Goal: Transaction & Acquisition: Book appointment/travel/reservation

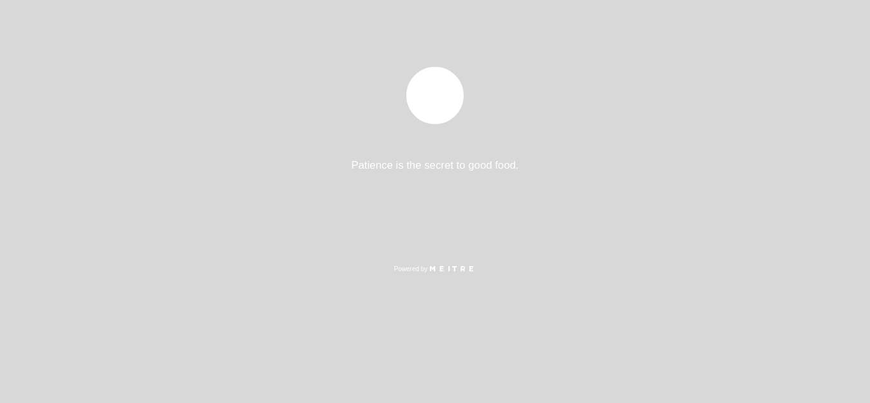
select select "es"
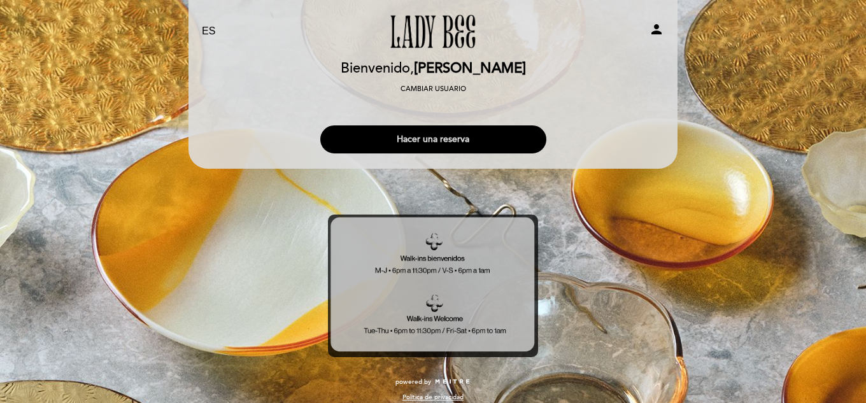
click at [436, 134] on button "Hacer una reserva" at bounding box center [433, 139] width 226 height 28
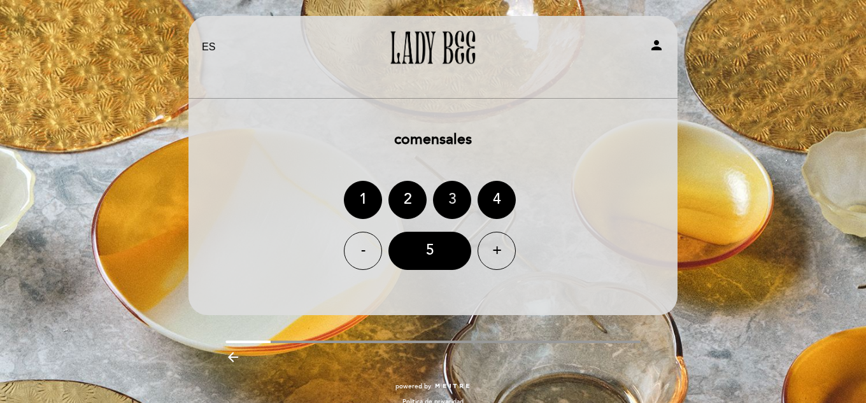
click at [453, 198] on div "3" at bounding box center [452, 200] width 38 height 38
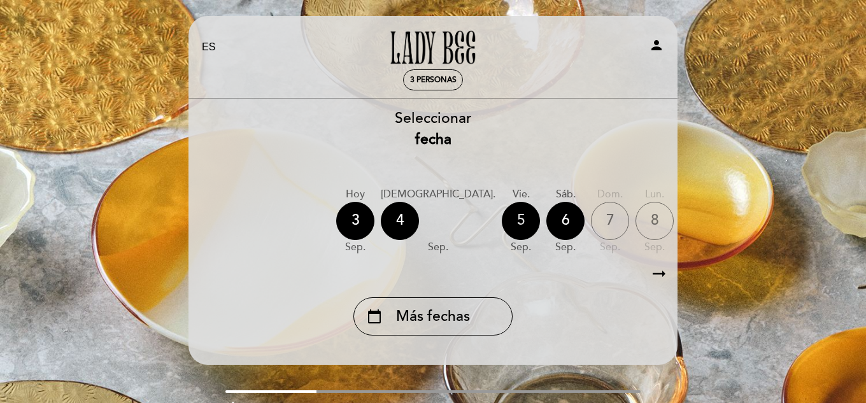
click at [502, 222] on div "5" at bounding box center [521, 221] width 38 height 38
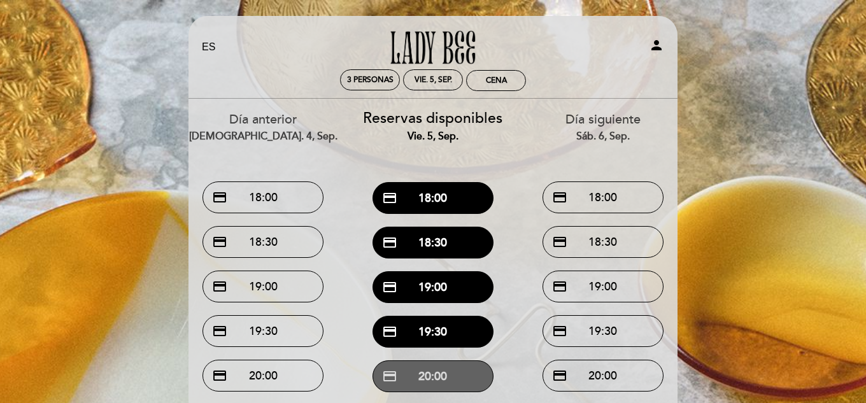
click at [429, 374] on button "credit_card 20:00" at bounding box center [433, 376] width 121 height 32
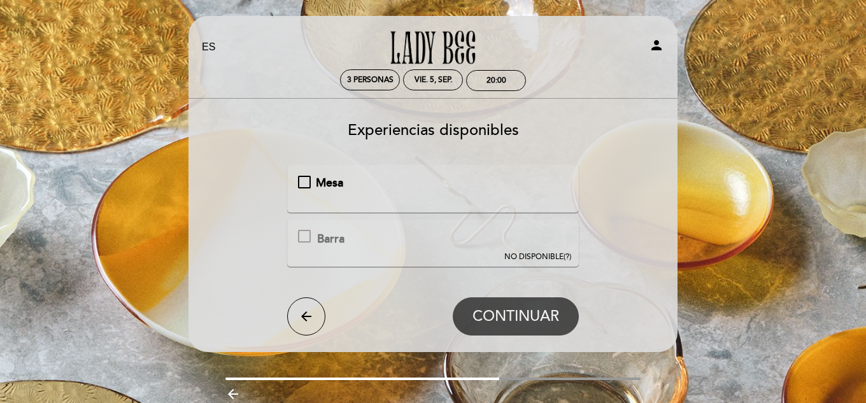
click at [298, 183] on div "Mesa" at bounding box center [304, 182] width 13 height 13
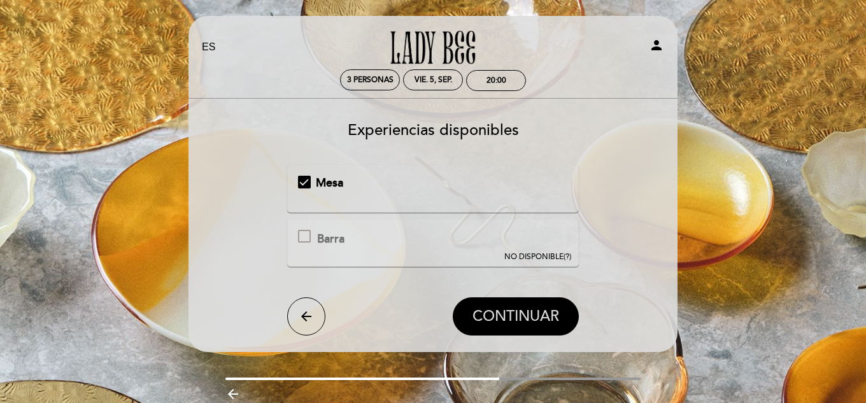
click at [489, 304] on button "CONTINUAR" at bounding box center [516, 316] width 126 height 38
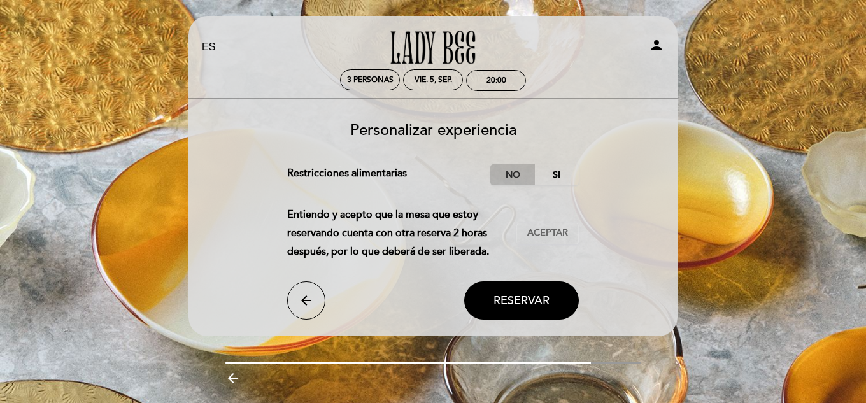
click at [516, 173] on label "No" at bounding box center [512, 174] width 45 height 21
click at [542, 226] on button "Aceptar Aceptado" at bounding box center [547, 234] width 62 height 22
click at [512, 299] on span "Reservar" at bounding box center [522, 301] width 56 height 14
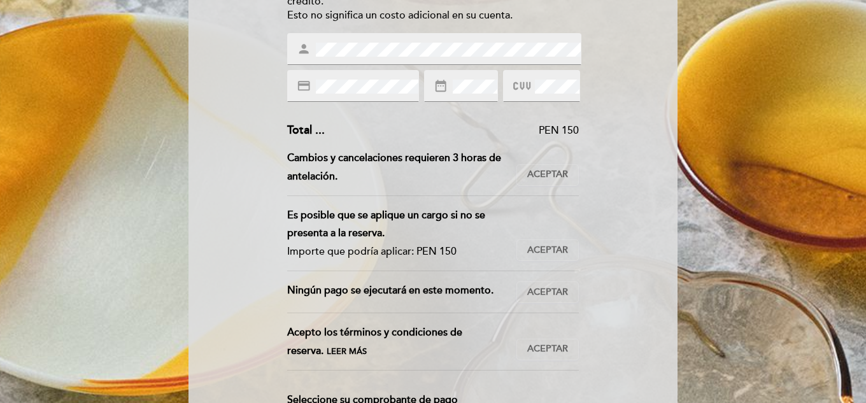
scroll to position [203, 0]
click at [550, 176] on span "Aceptar" at bounding box center [547, 173] width 41 height 13
click at [544, 253] on span "Aceptar" at bounding box center [547, 249] width 41 height 13
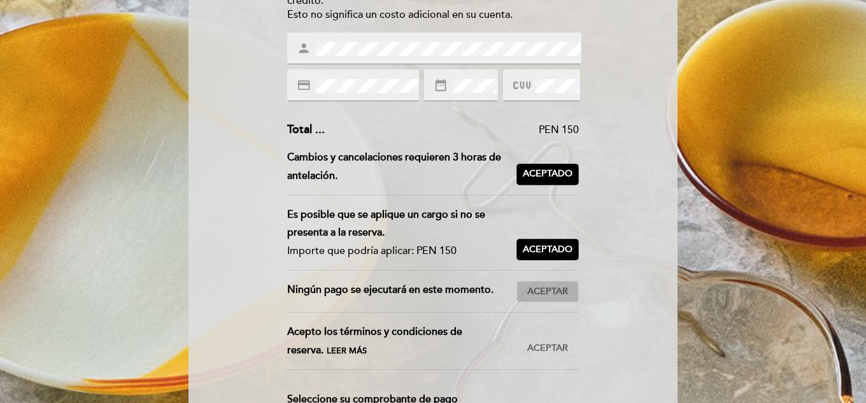
click at [542, 285] on span "Aceptar" at bounding box center [547, 291] width 41 height 13
click at [544, 346] on span "Aceptar" at bounding box center [547, 348] width 41 height 13
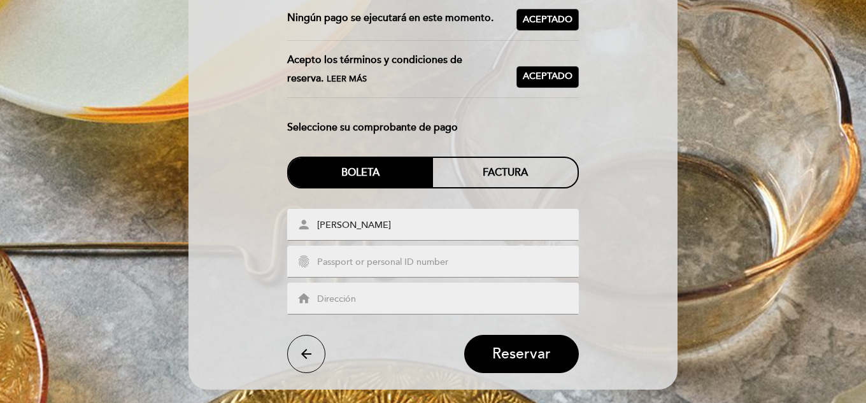
scroll to position [475, 0]
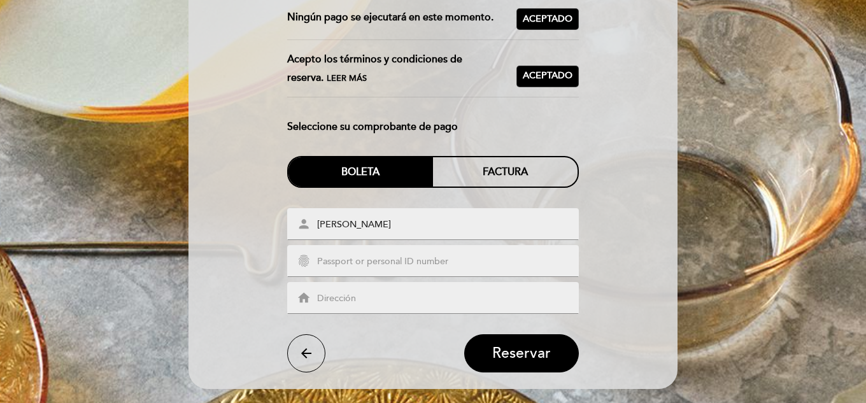
click at [377, 262] on input "text" at bounding box center [448, 262] width 265 height 15
type input "47251308"
click at [342, 295] on input "text" at bounding box center [448, 299] width 265 height 15
type input "C"
type input "p"
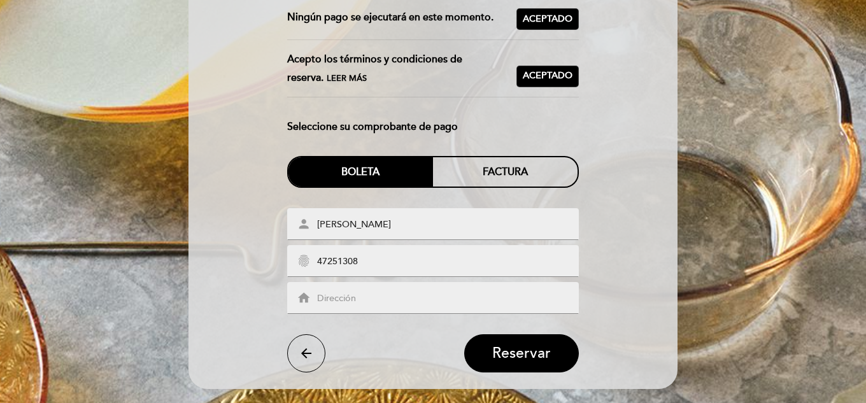
type input "A"
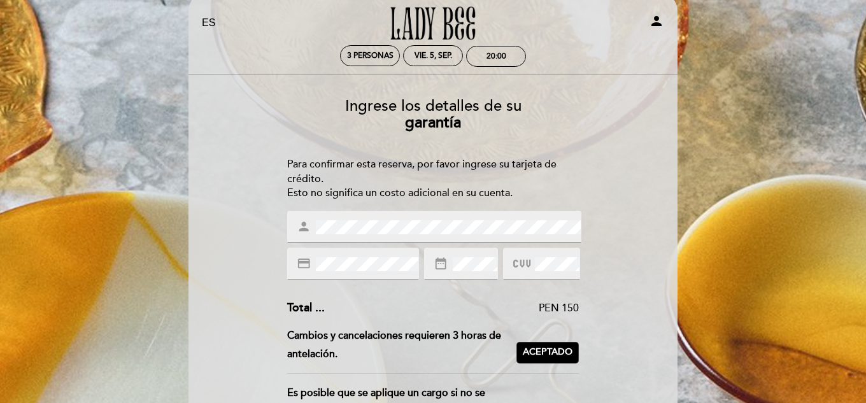
scroll to position [24, 0]
type input "[PERSON_NAME][STREET_ADDRESS][PERSON_NAME]"
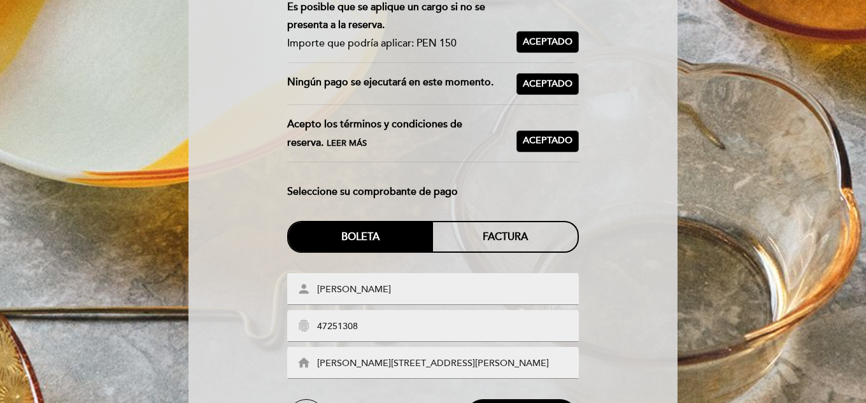
scroll to position [565, 0]
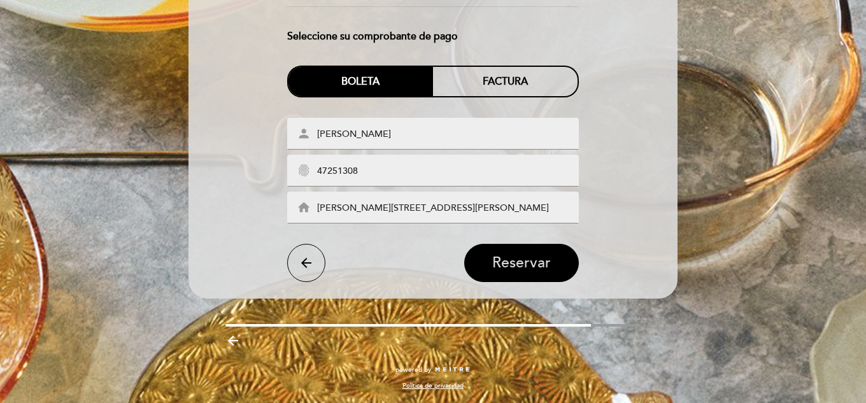
click at [527, 253] on button "Reservar" at bounding box center [521, 263] width 115 height 38
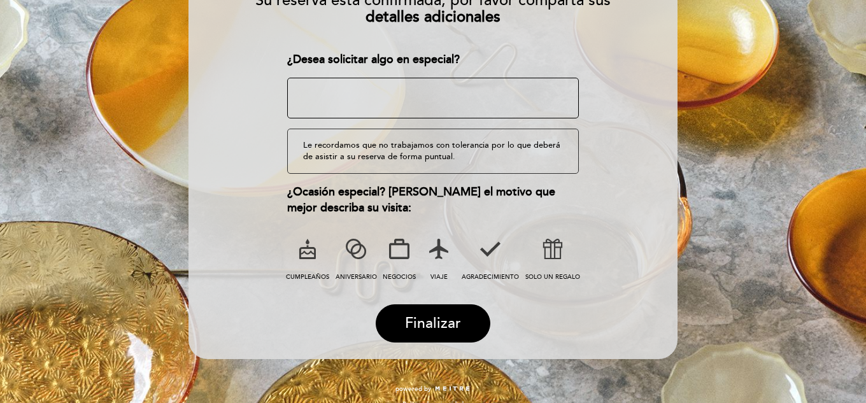
scroll to position [183, 0]
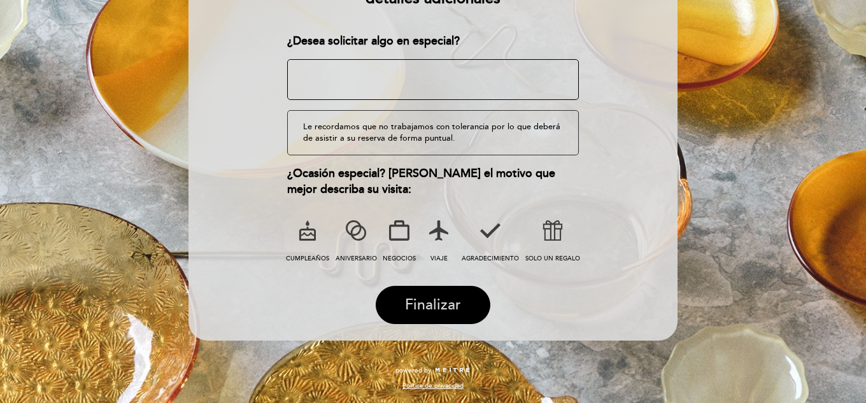
click at [441, 304] on span "Finalizar" at bounding box center [433, 305] width 56 height 18
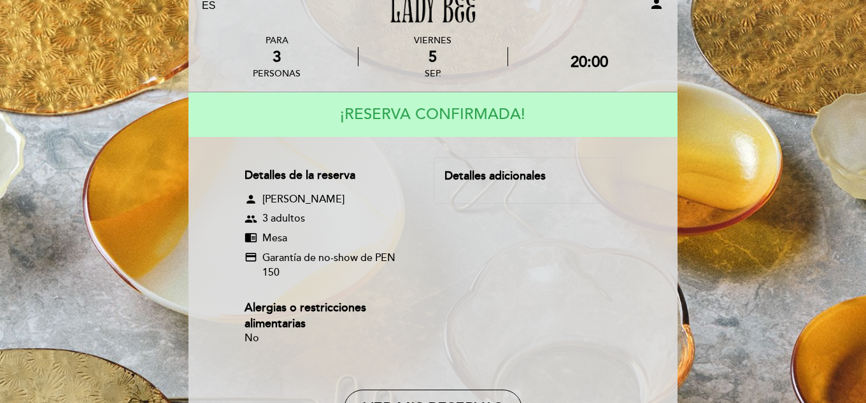
scroll to position [0, 0]
